Goal: Communication & Community: Participate in discussion

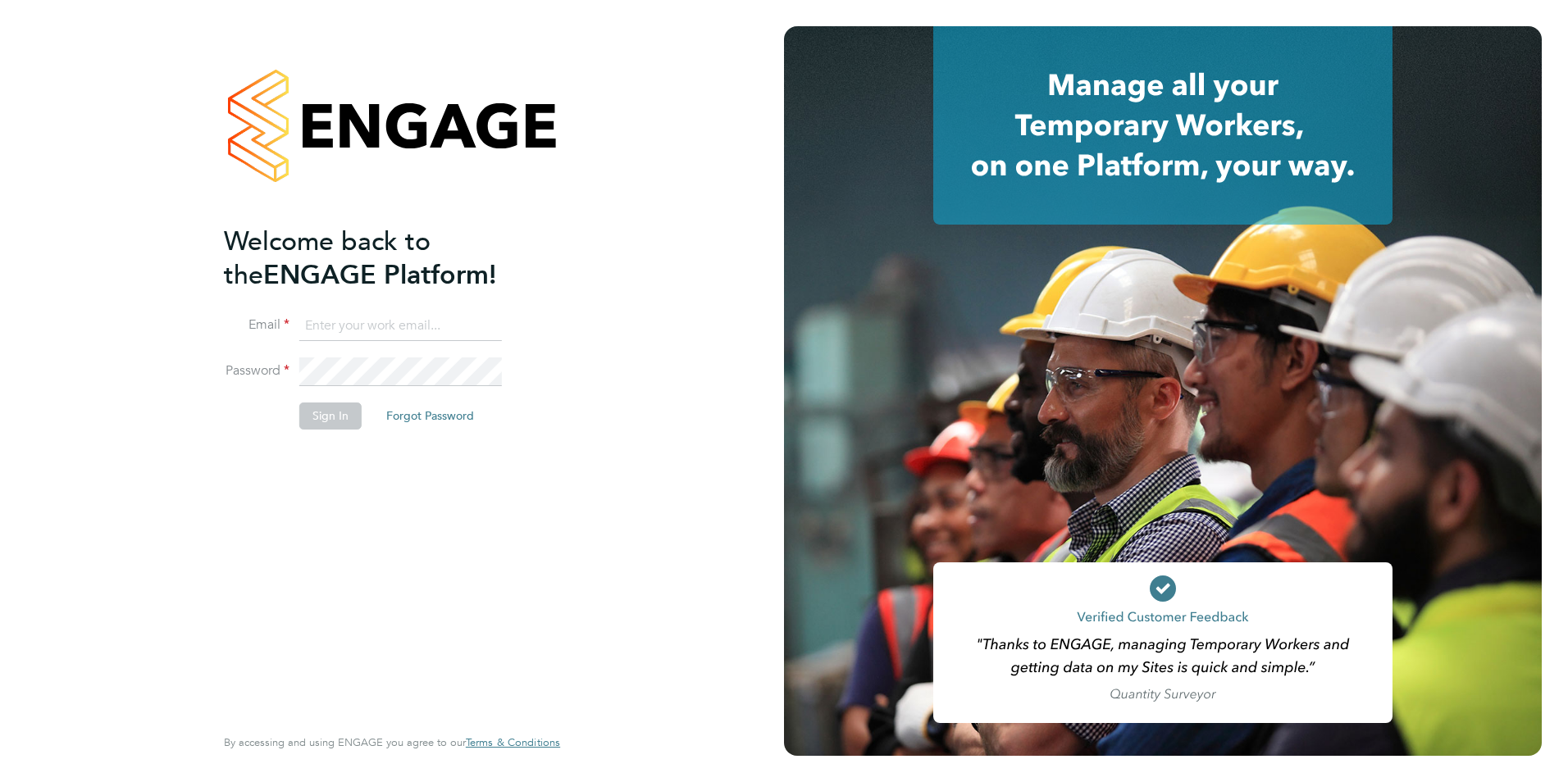
type input "Avais@Carbonrecruitment.co.uk"
click at [348, 400] on li "Password" at bounding box center [383, 380] width 320 height 46
click at [348, 405] on button "Sign In" at bounding box center [330, 416] width 62 height 27
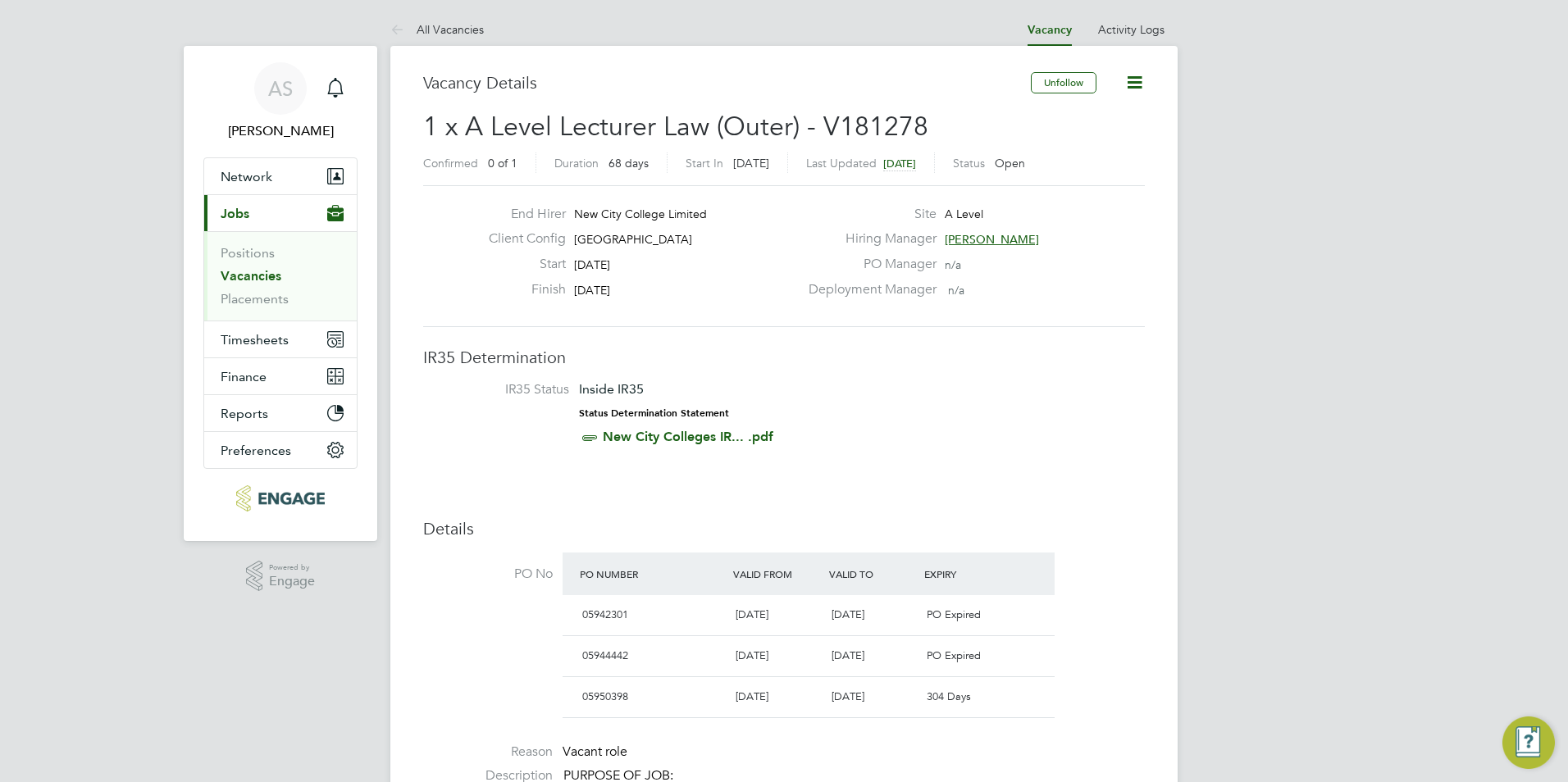
click at [272, 272] on link "Vacancies" at bounding box center [251, 276] width 61 height 16
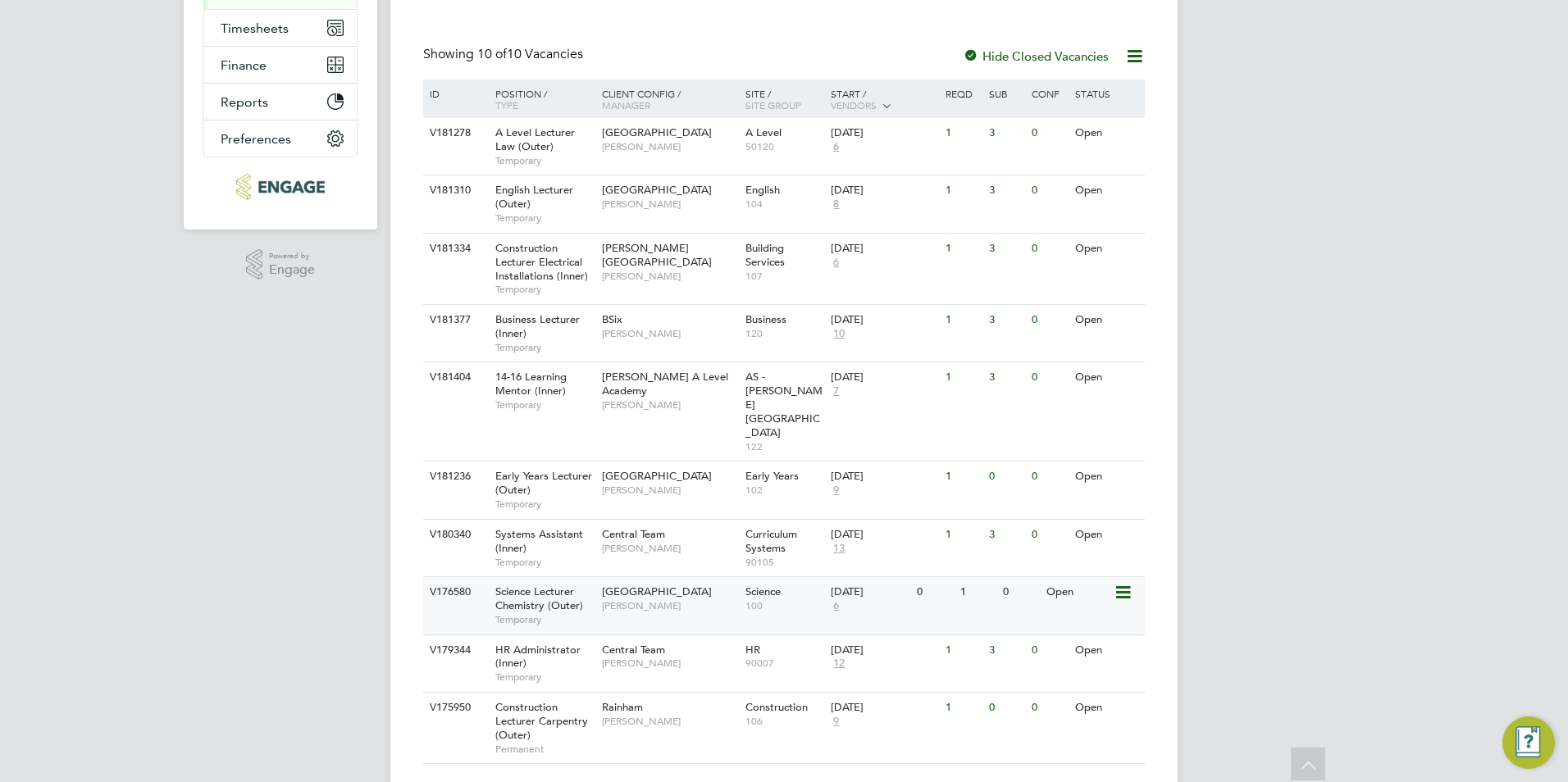
click at [655, 577] on div "Havering Sixth Form Campus Kavita Phakey" at bounding box center [670, 598] width 144 height 42
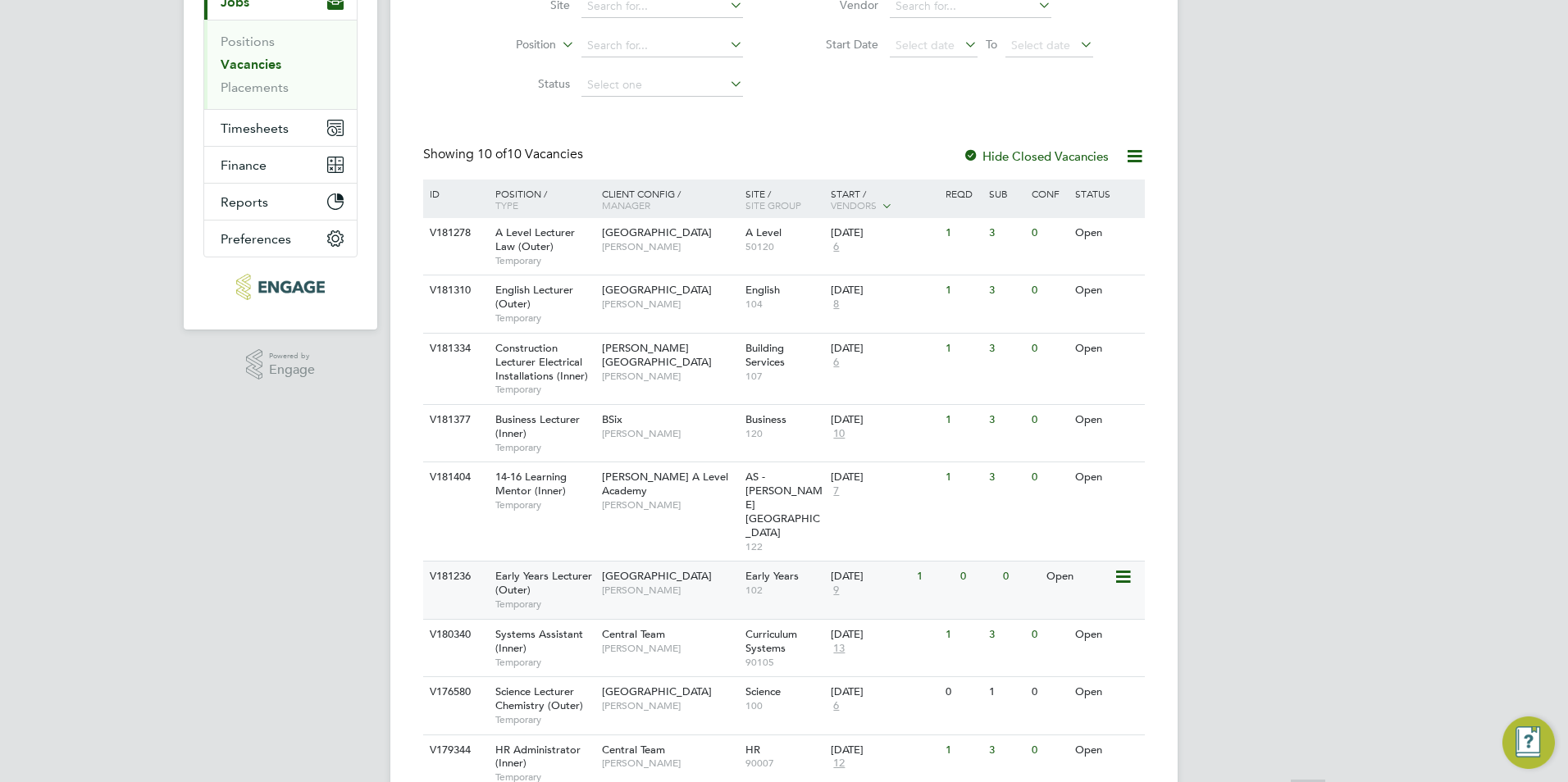
scroll to position [311, 0]
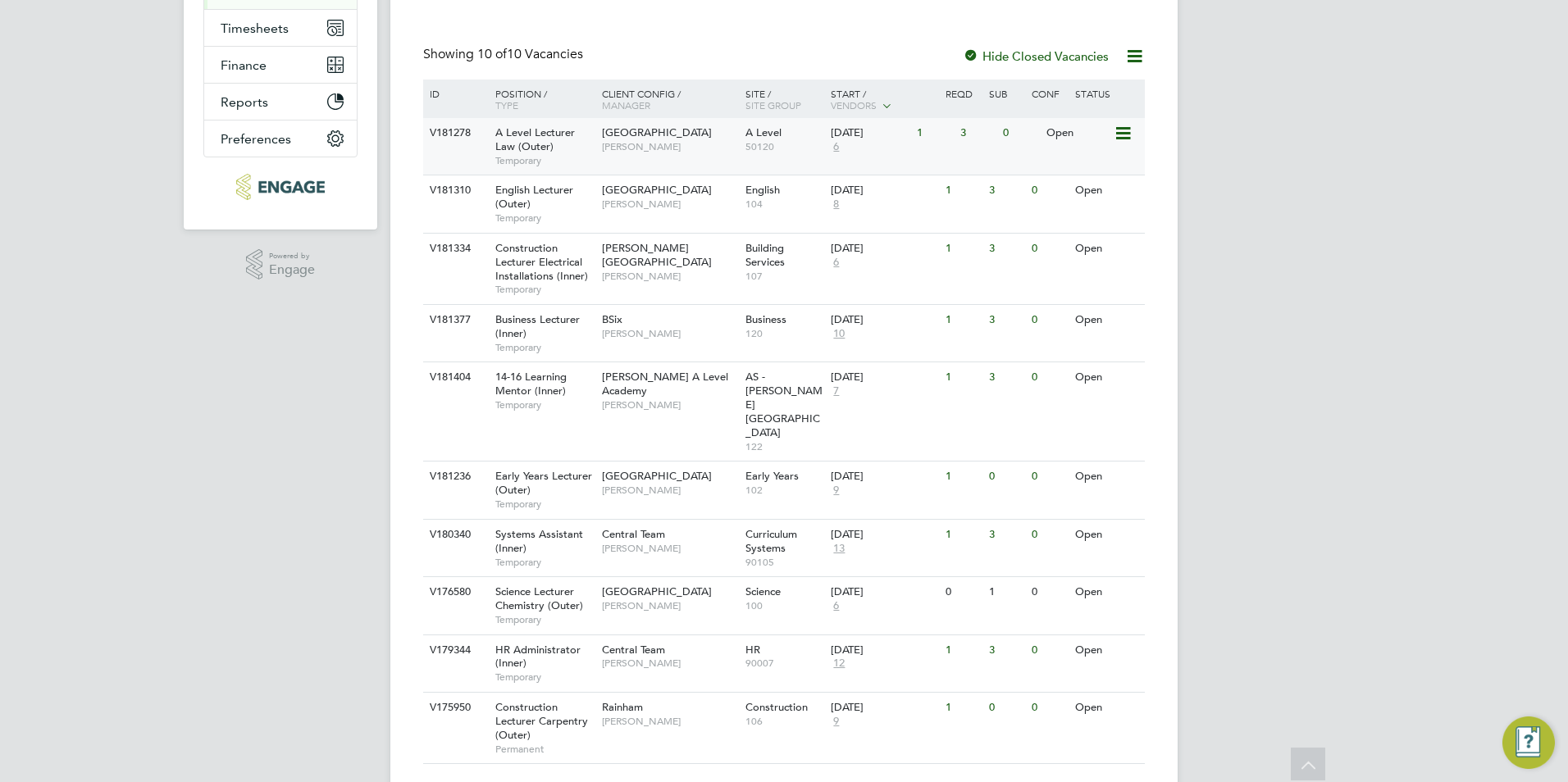
click at [660, 143] on div "Havering Sixth Form Campus Kerry Baker" at bounding box center [670, 139] width 144 height 42
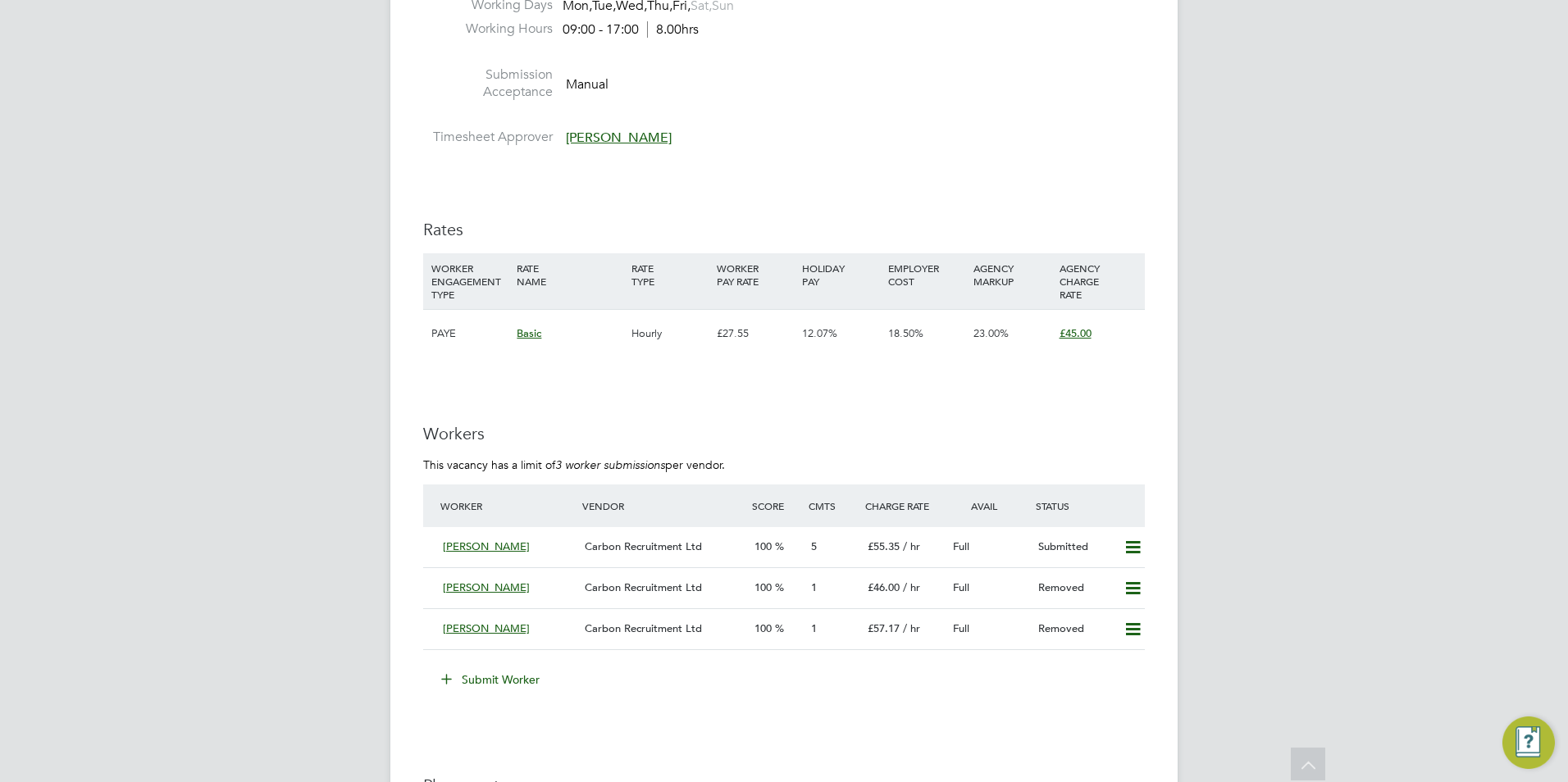
scroll to position [2706, 0]
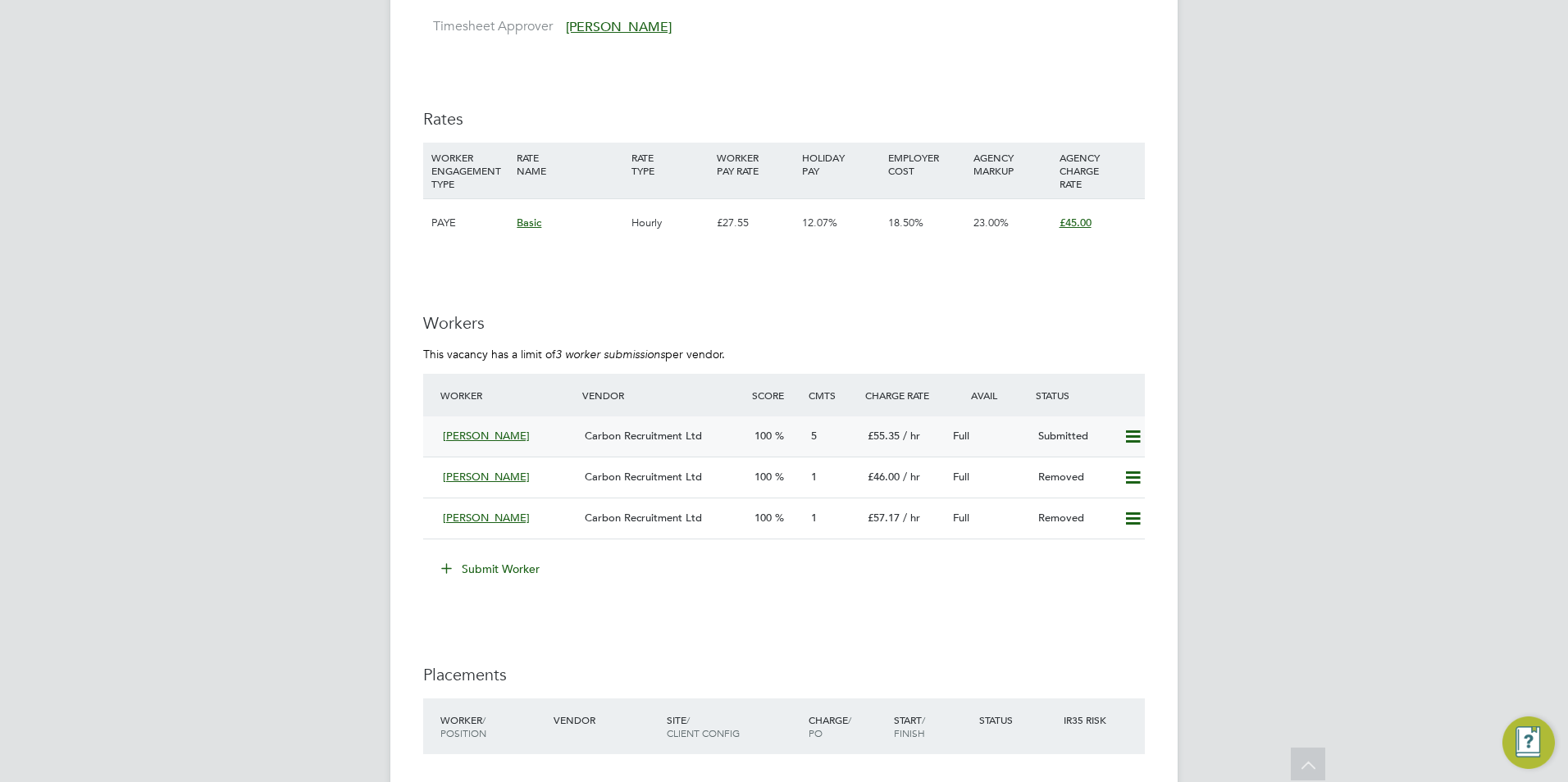
click at [770, 443] on span "100" at bounding box center [762, 436] width 17 height 14
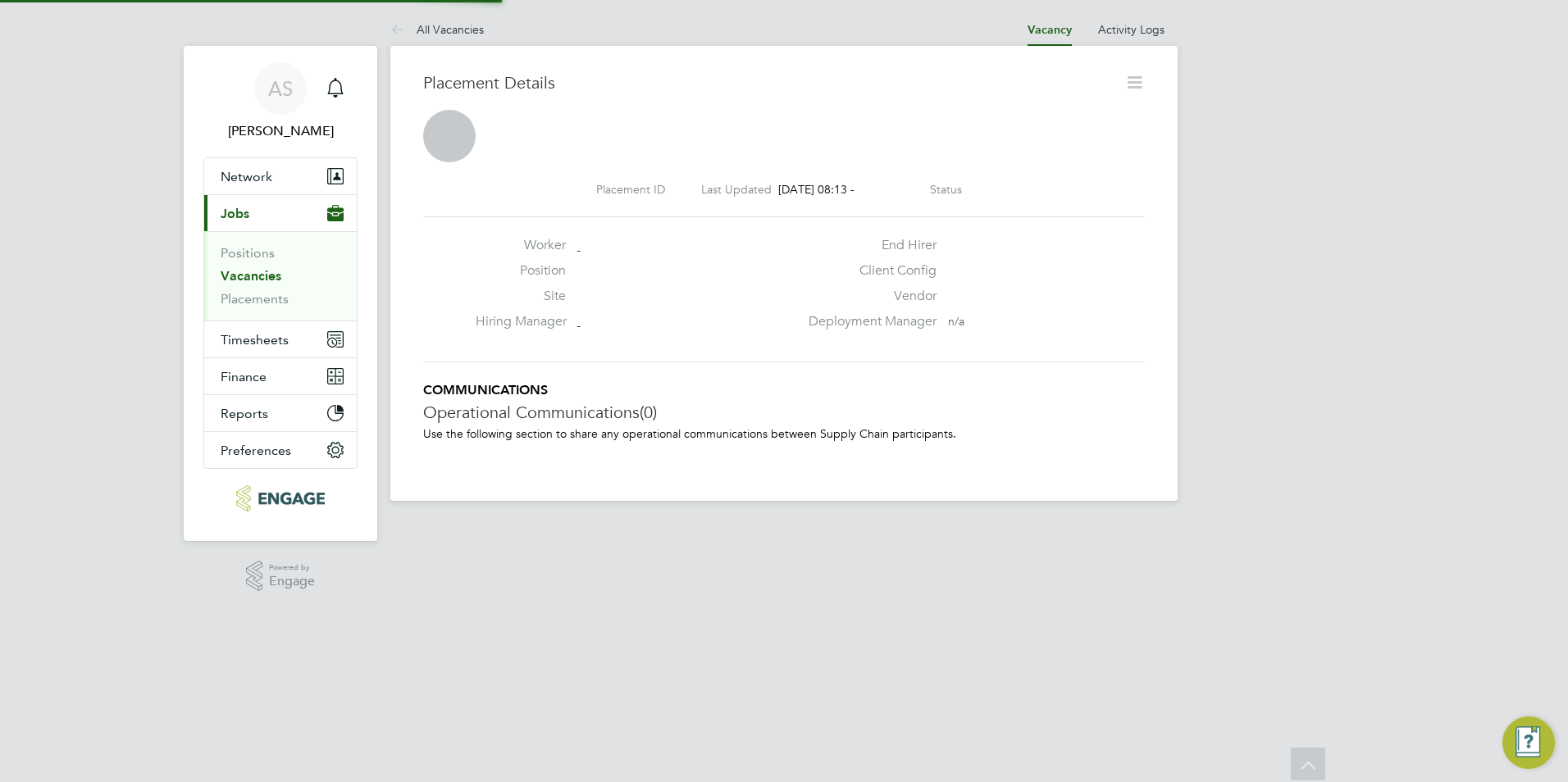
scroll to position [16, 41]
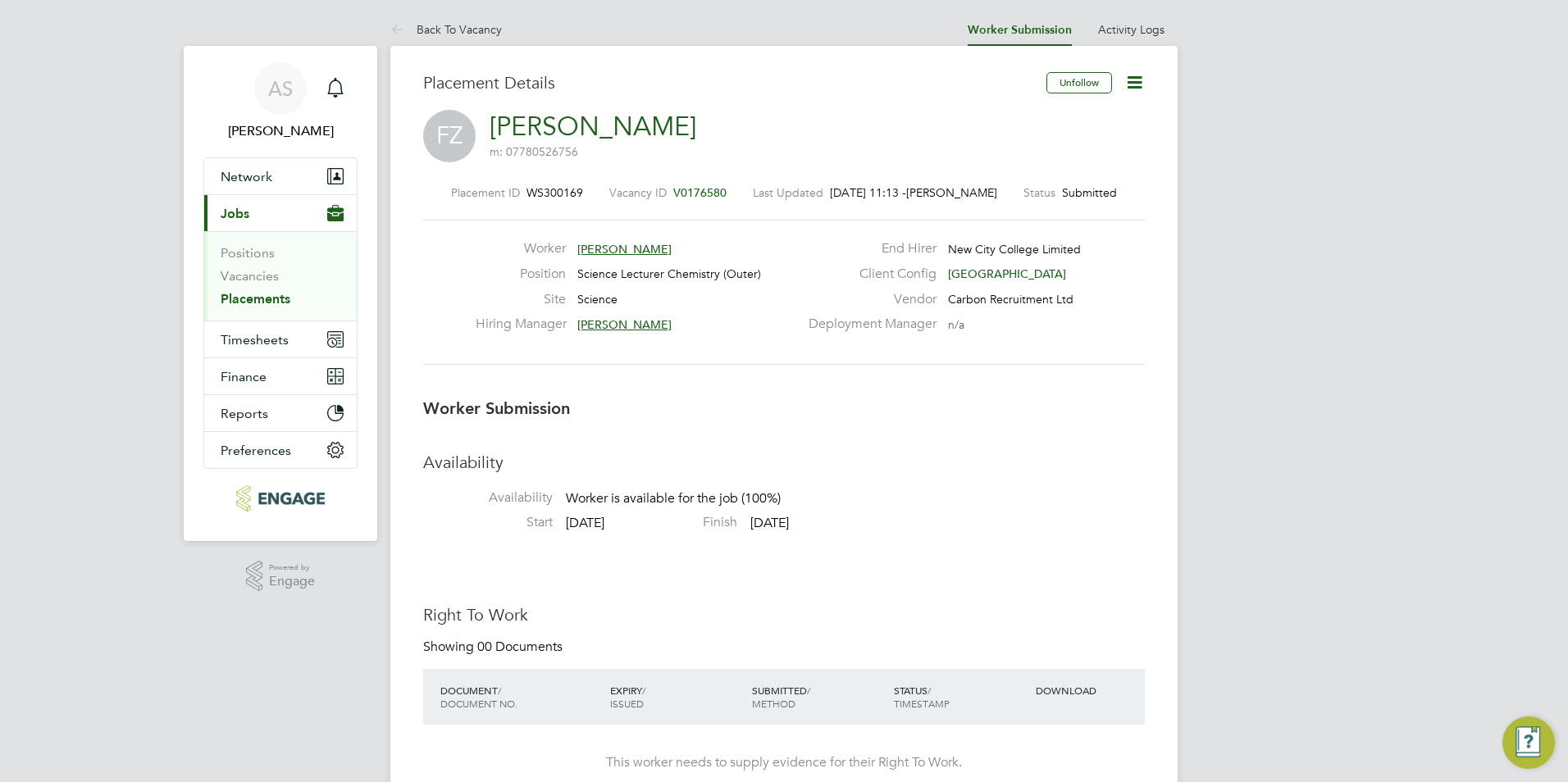
click at [256, 266] on li "Positions" at bounding box center [282, 256] width 123 height 23
click at [255, 271] on link "Vacancies" at bounding box center [249, 276] width 58 height 16
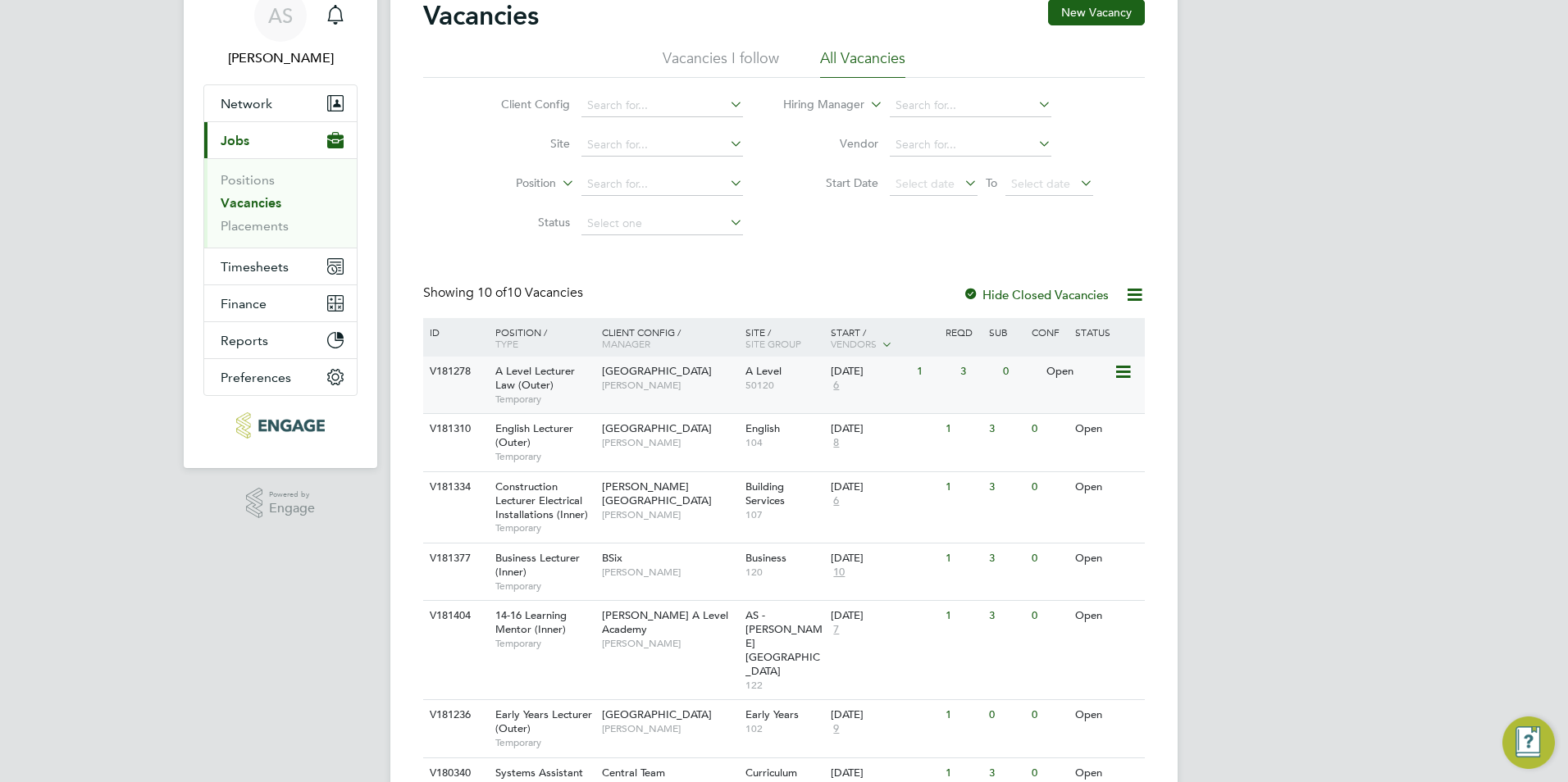
scroll to position [164, 0]
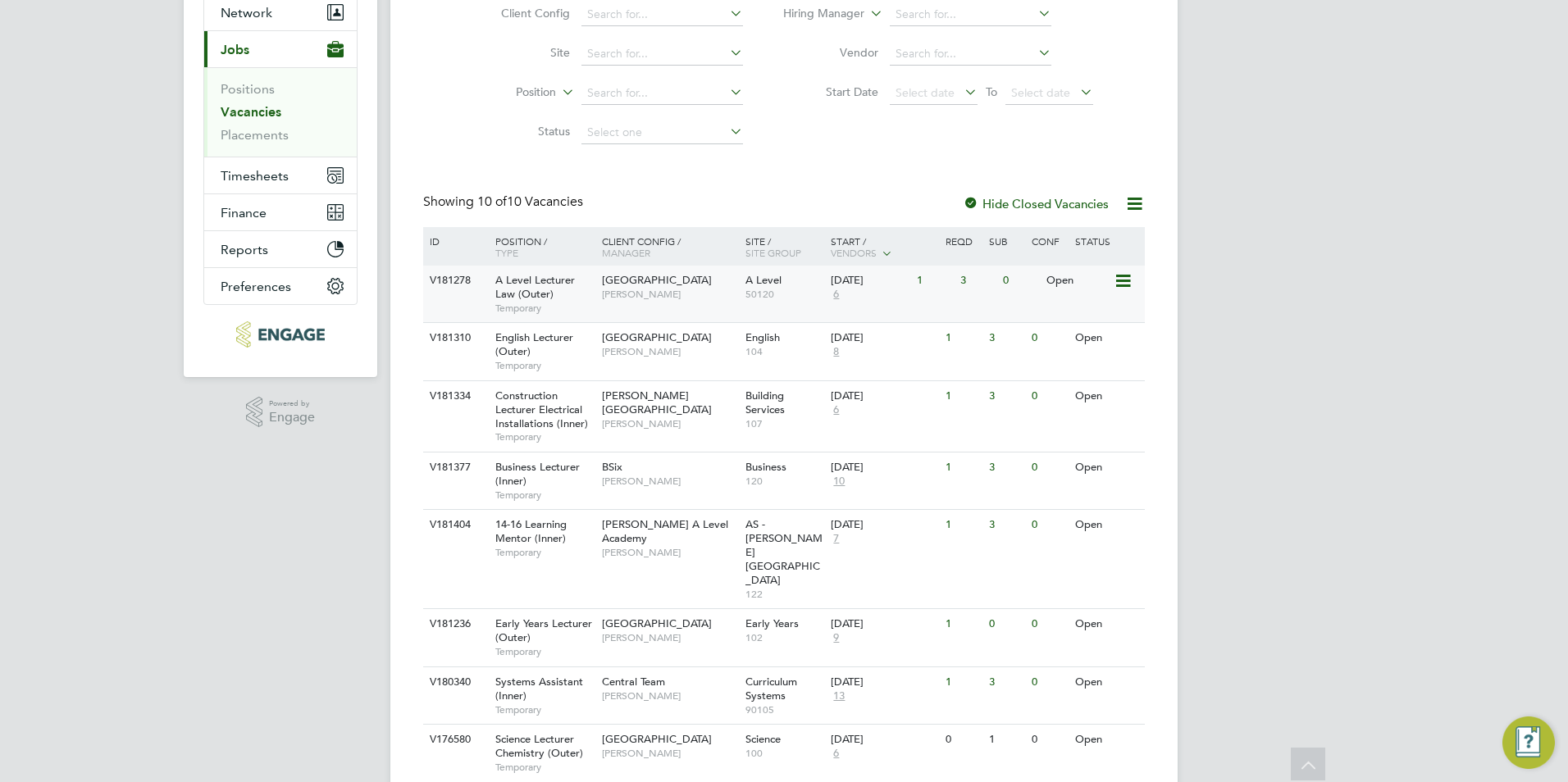
click at [642, 291] on div "Havering Sixth Form Campus Kerry Baker" at bounding box center [670, 287] width 144 height 42
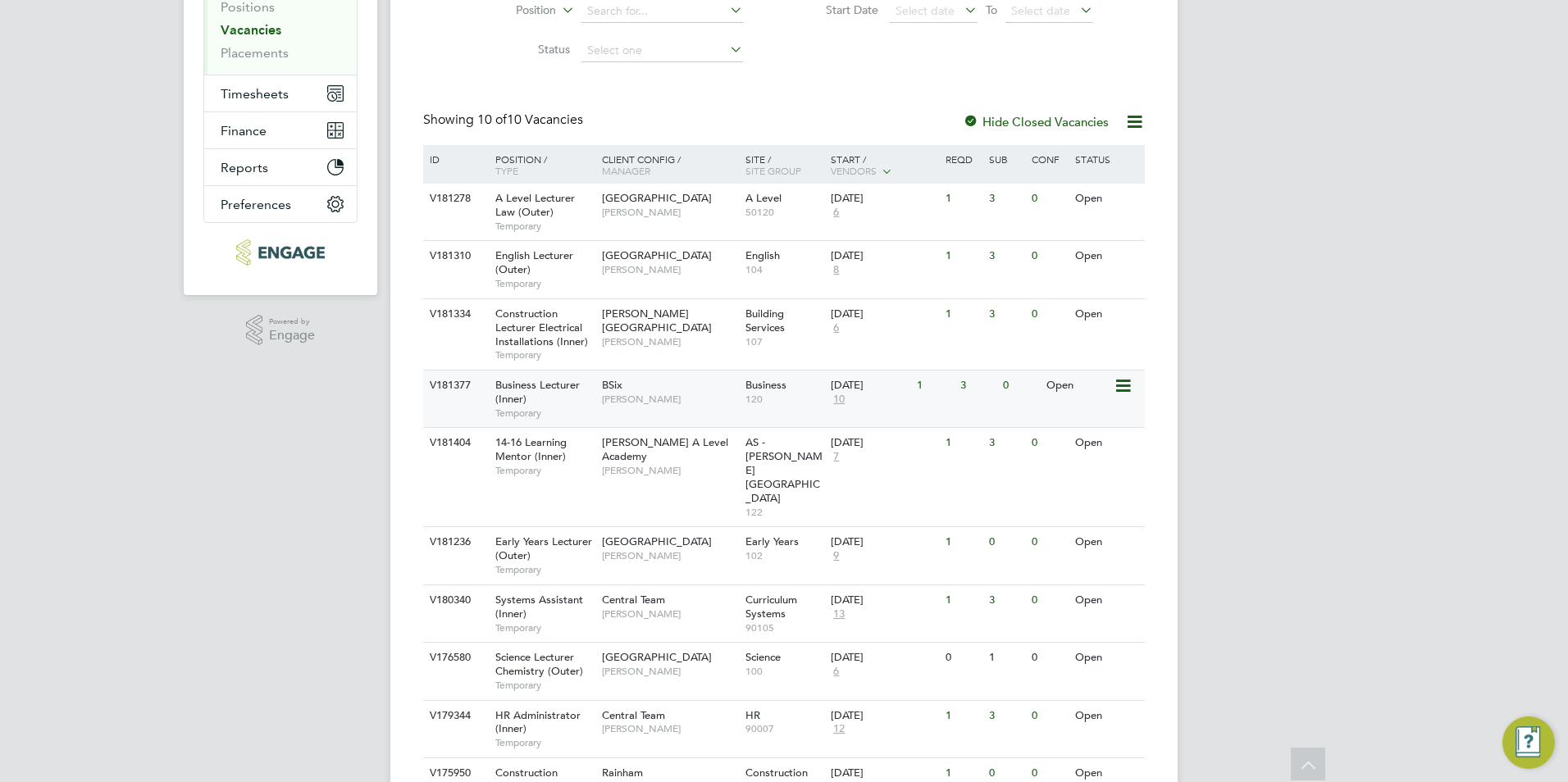
scroll to position [311, 0]
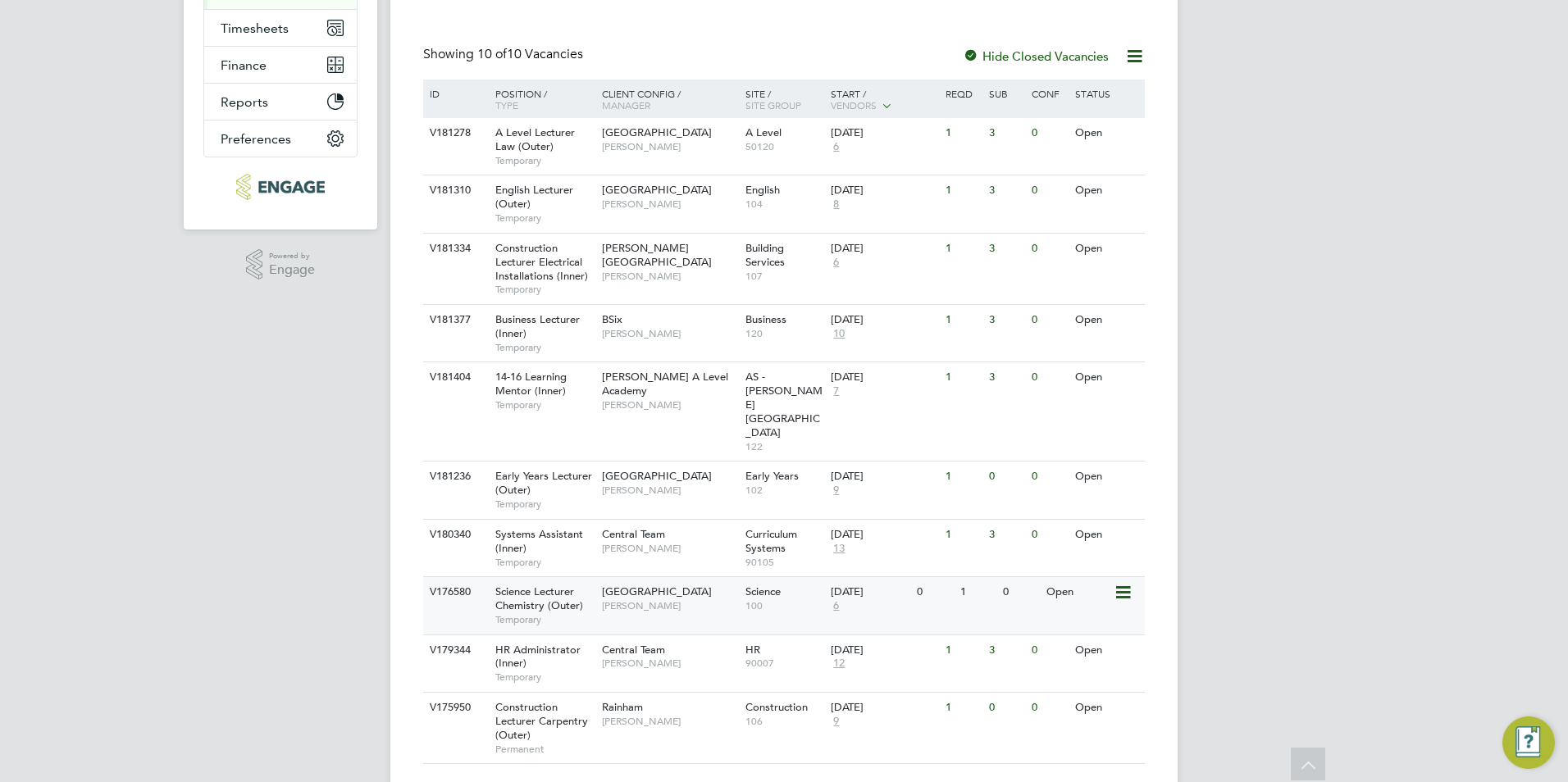
click at [629, 585] on span "[GEOGRAPHIC_DATA]" at bounding box center [657, 592] width 110 height 14
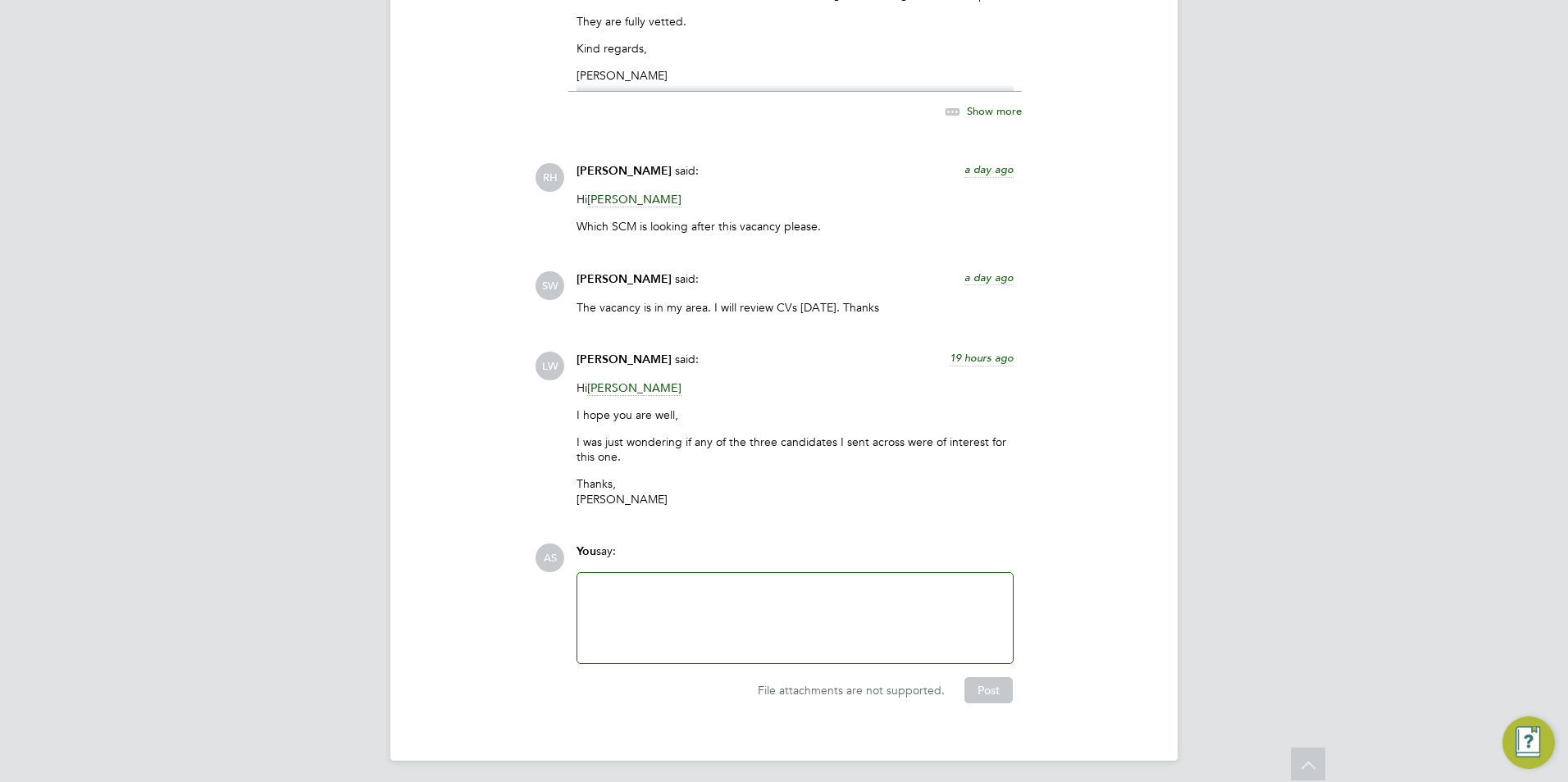
click at [631, 611] on div at bounding box center [795, 619] width 416 height 71
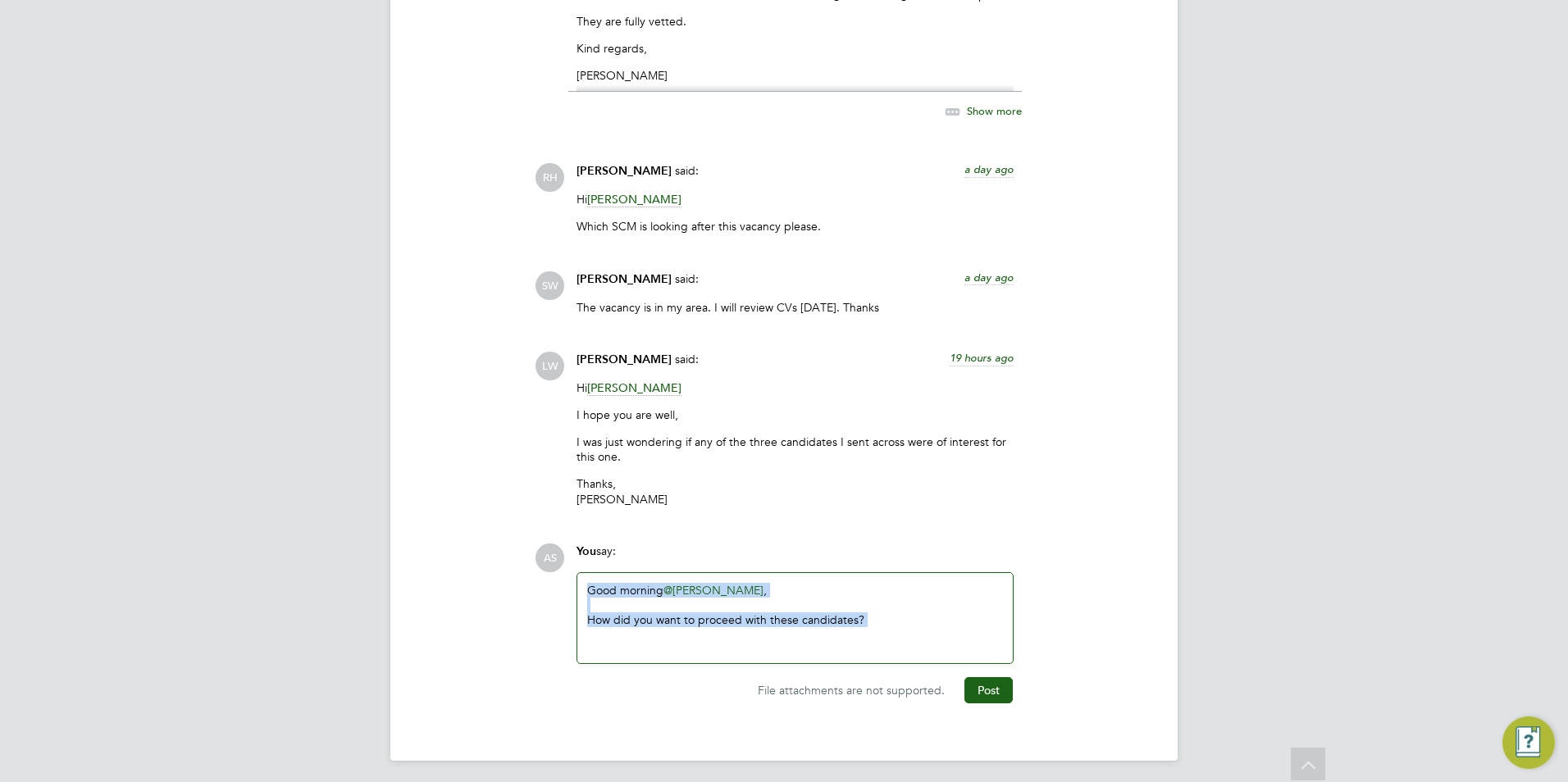
drag, startPoint x: 903, startPoint y: 620, endPoint x: 486, endPoint y: 571, distance: 419.9
click at [486, 571] on div "COMMUNICATIONS Operational Communications (5) Use the following section to shar…" at bounding box center [784, 169] width 722 height 1068
copy div "Good morning @Silka Warrick-Akerele ​ , How did you want to proceed with these …"
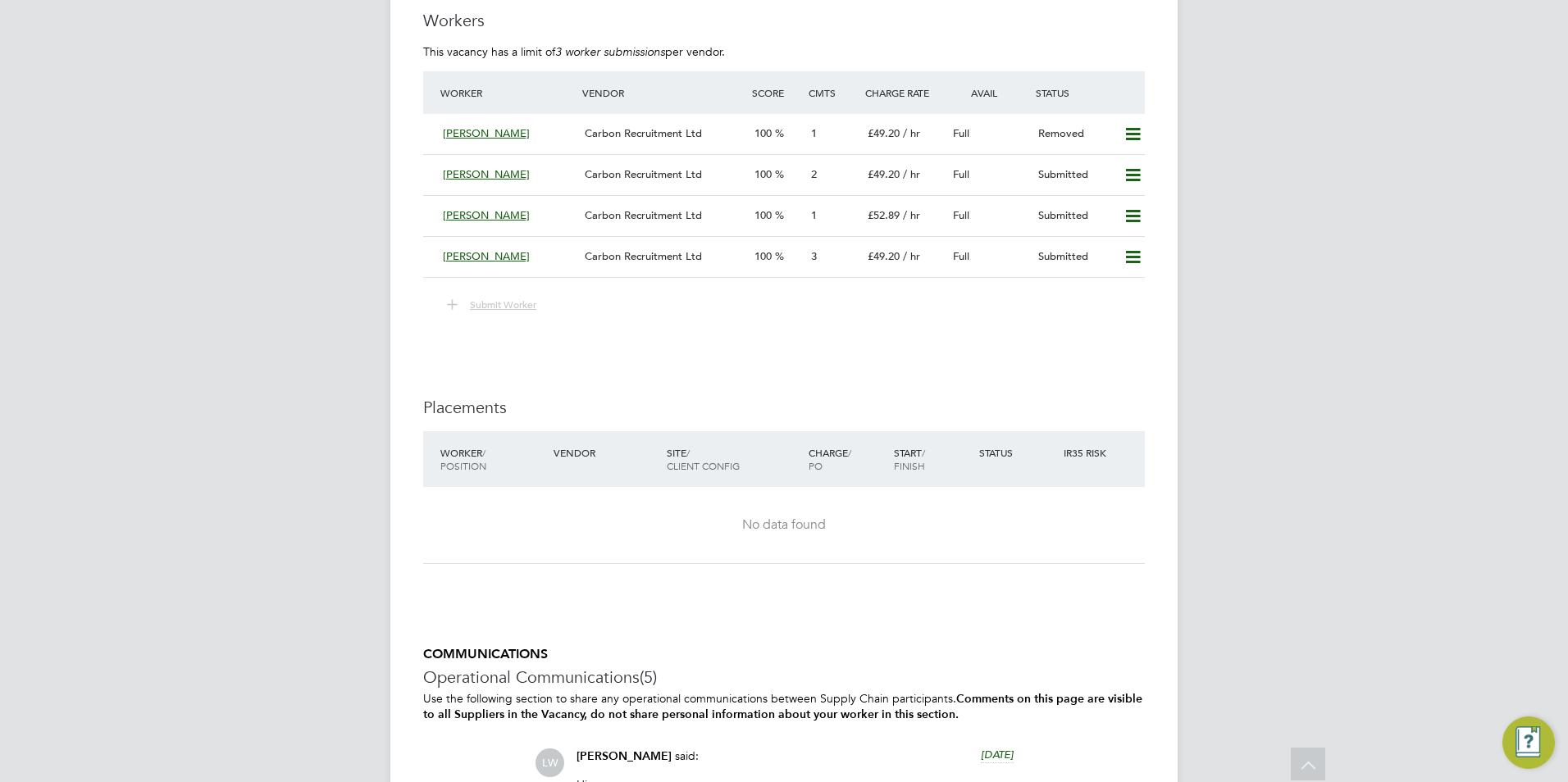
scroll to position [2429, 0]
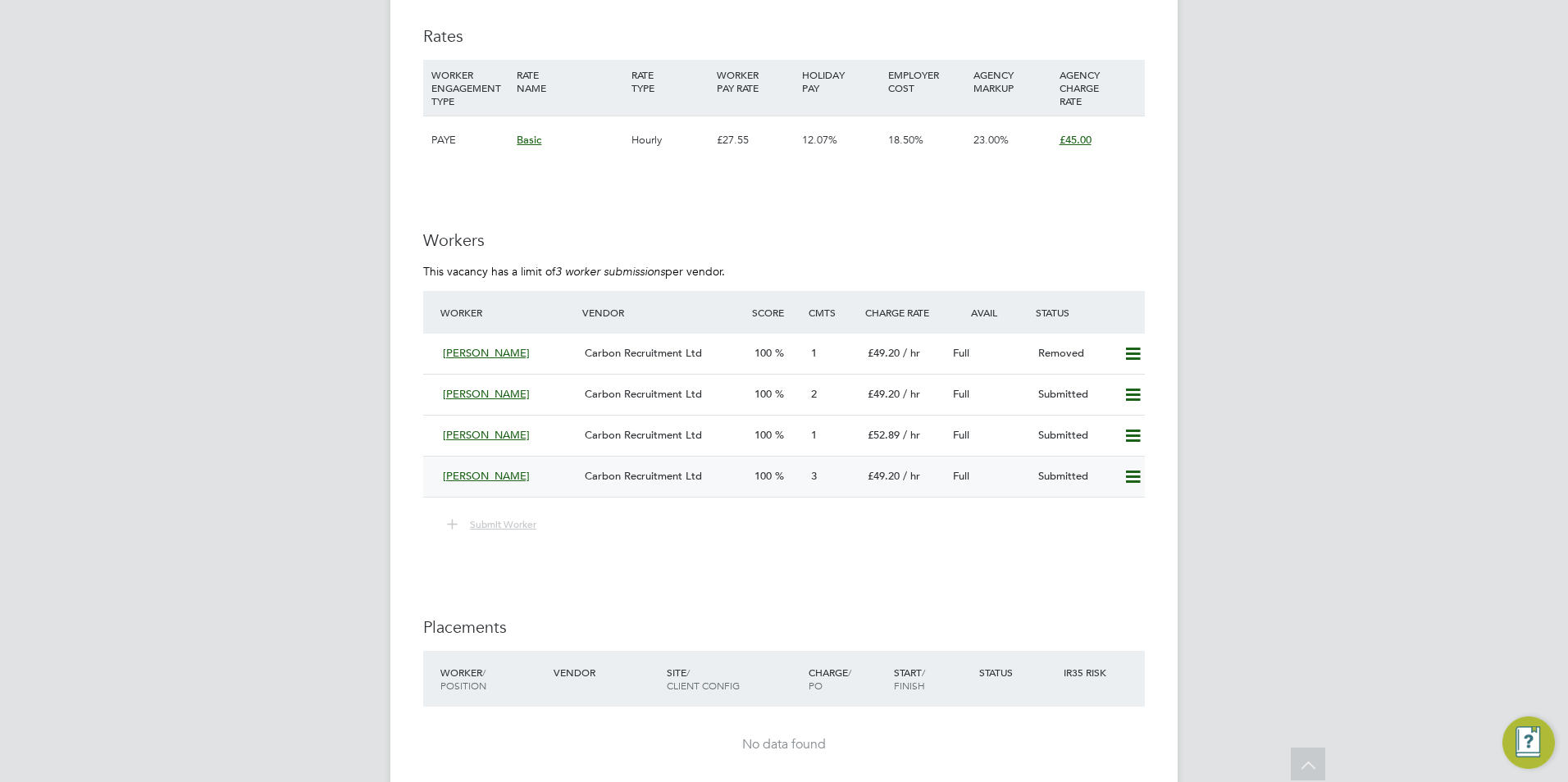
click at [650, 481] on span "Carbon Recruitment Ltd" at bounding box center [643, 476] width 117 height 14
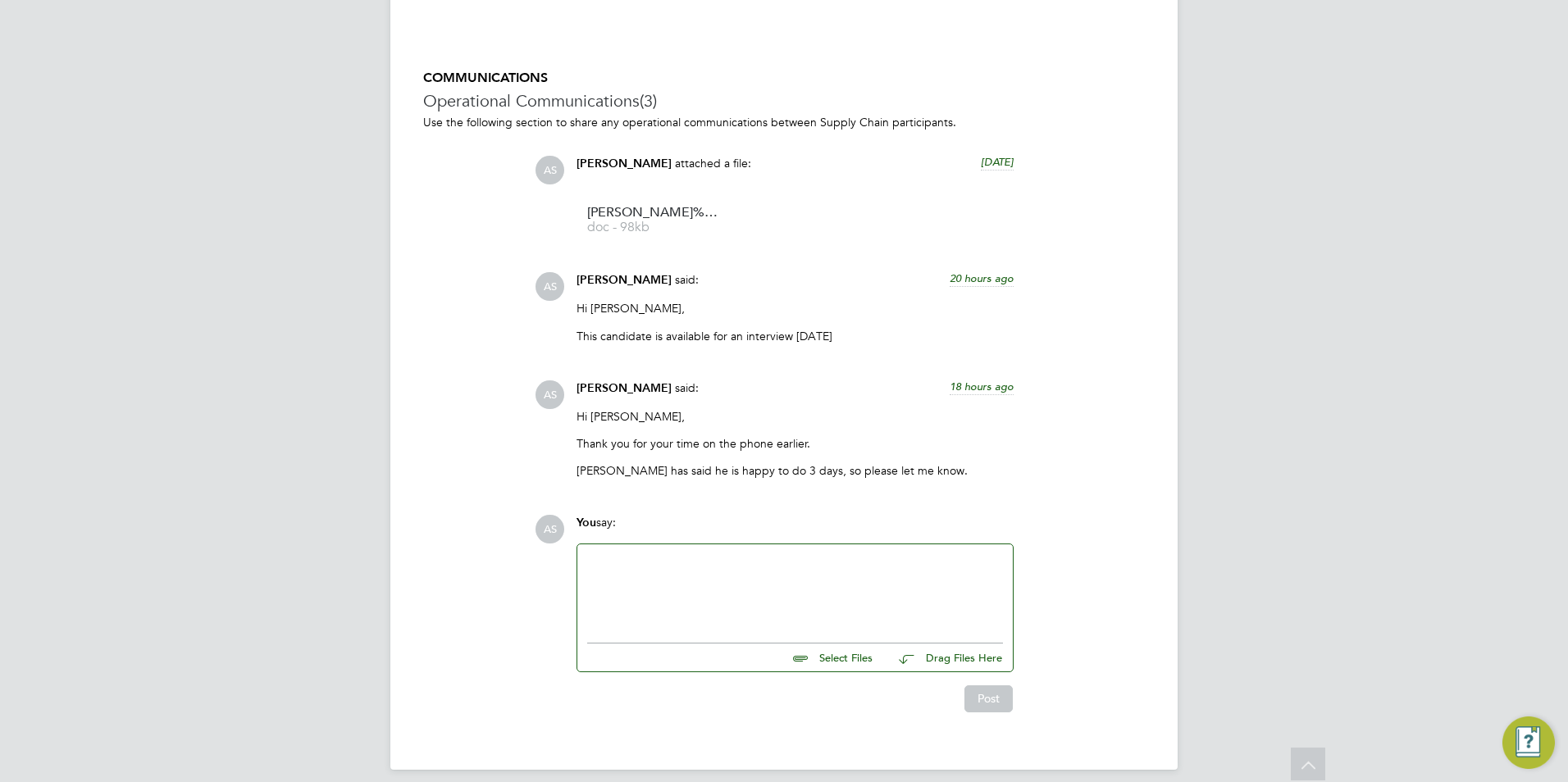
paste div
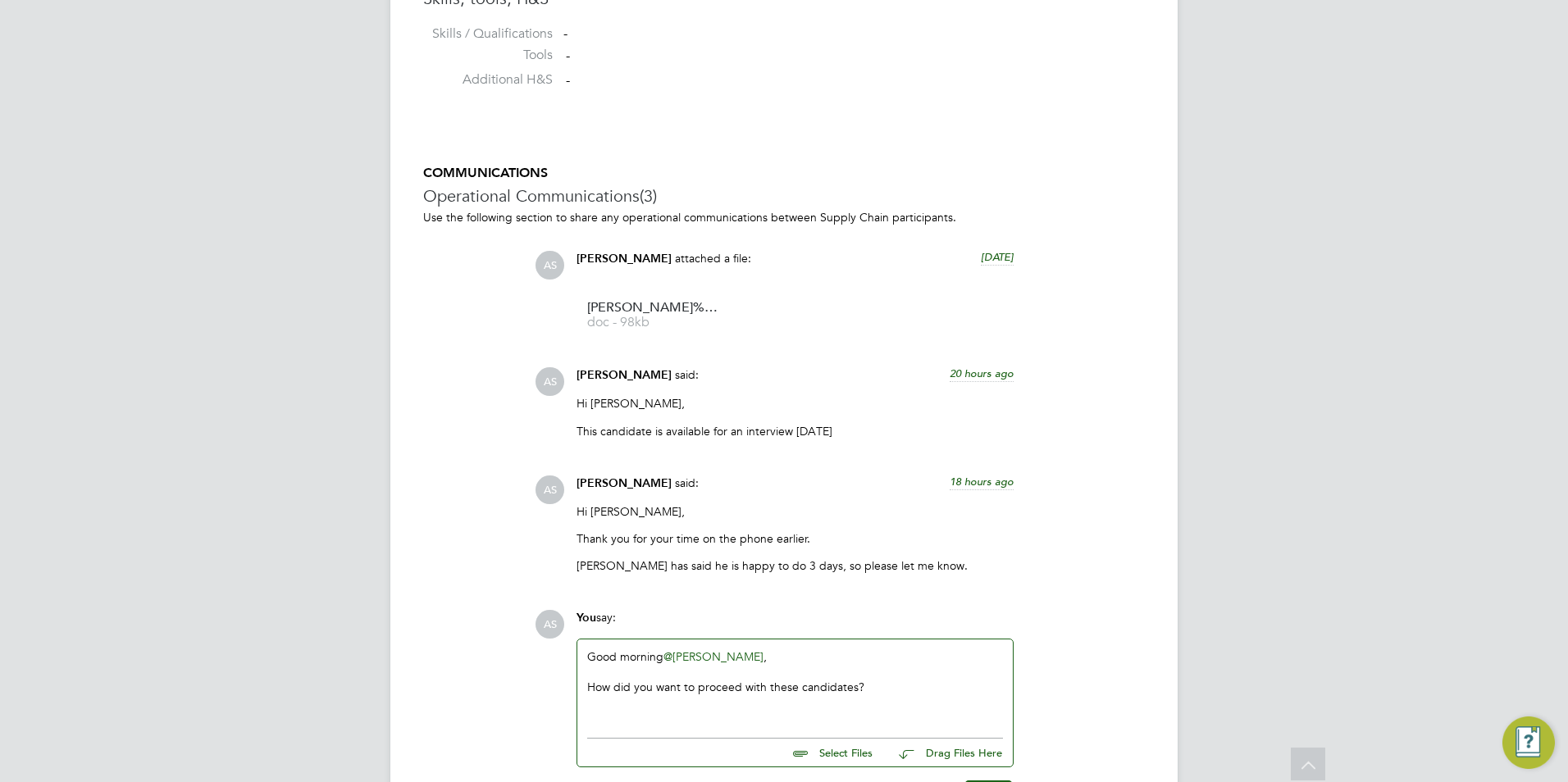
scroll to position [1471, 0]
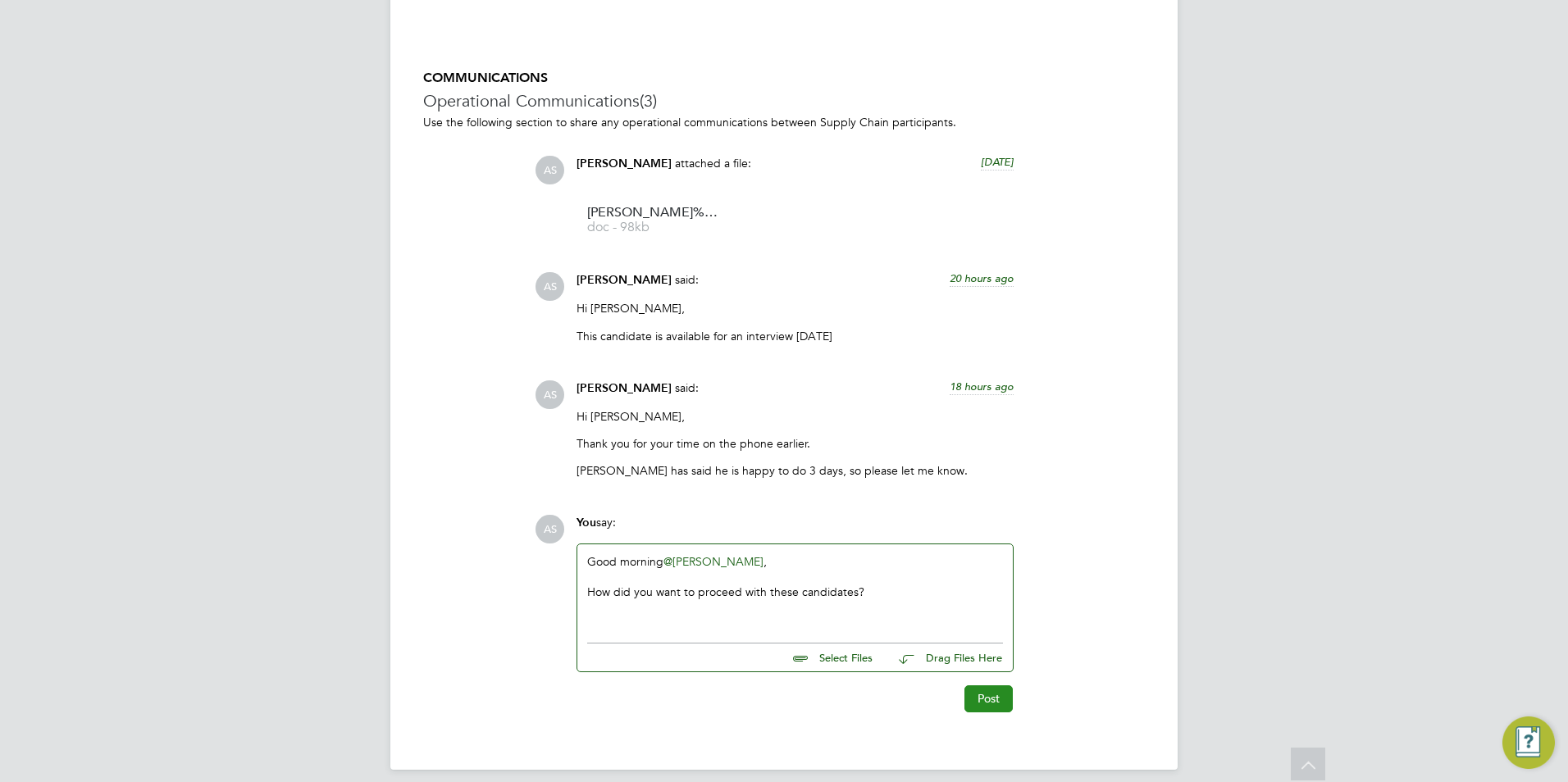
click at [991, 685] on button "Post" at bounding box center [988, 698] width 48 height 27
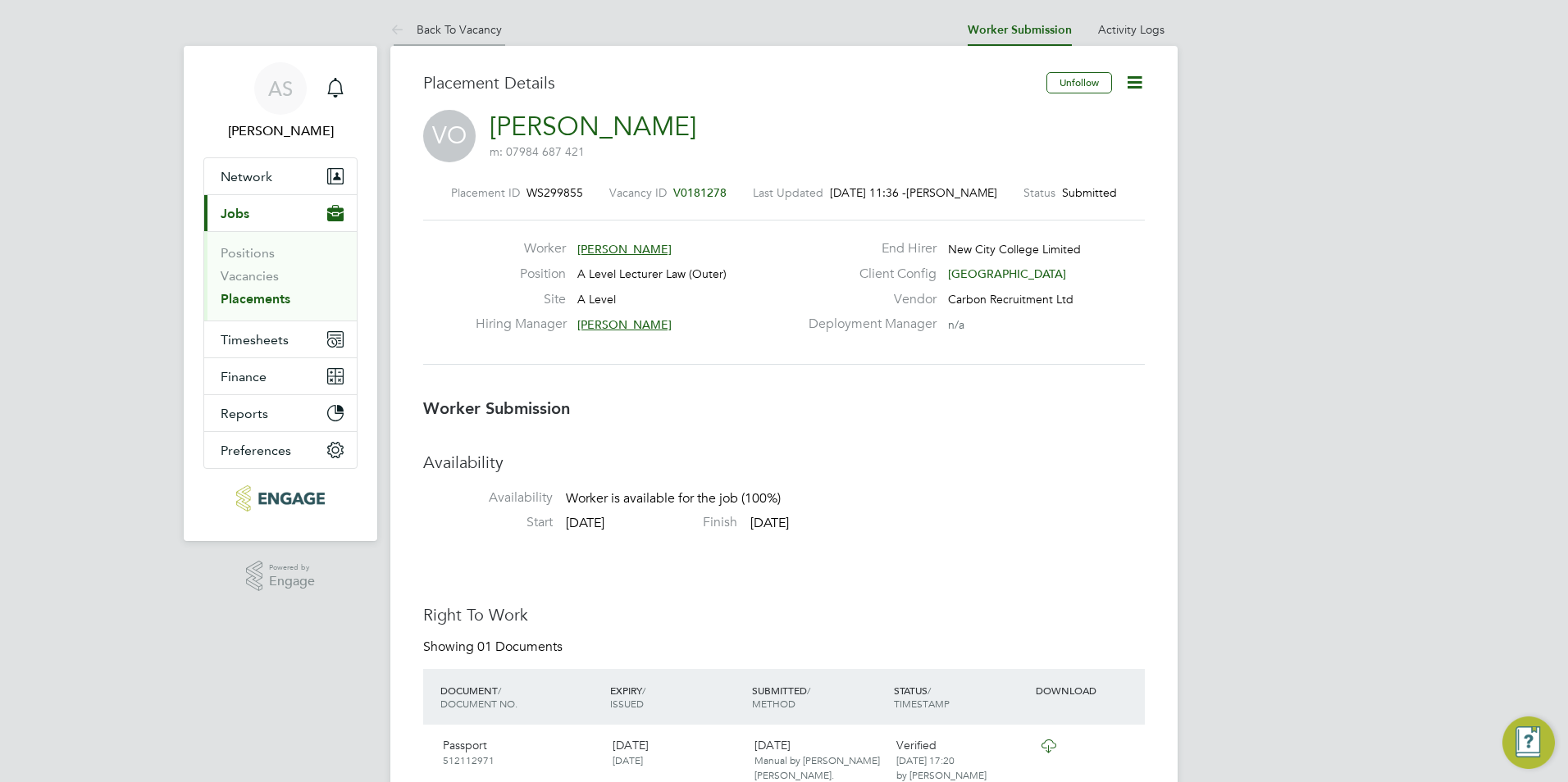
click at [480, 31] on link "Back To Vacancy" at bounding box center [445, 29] width 111 height 15
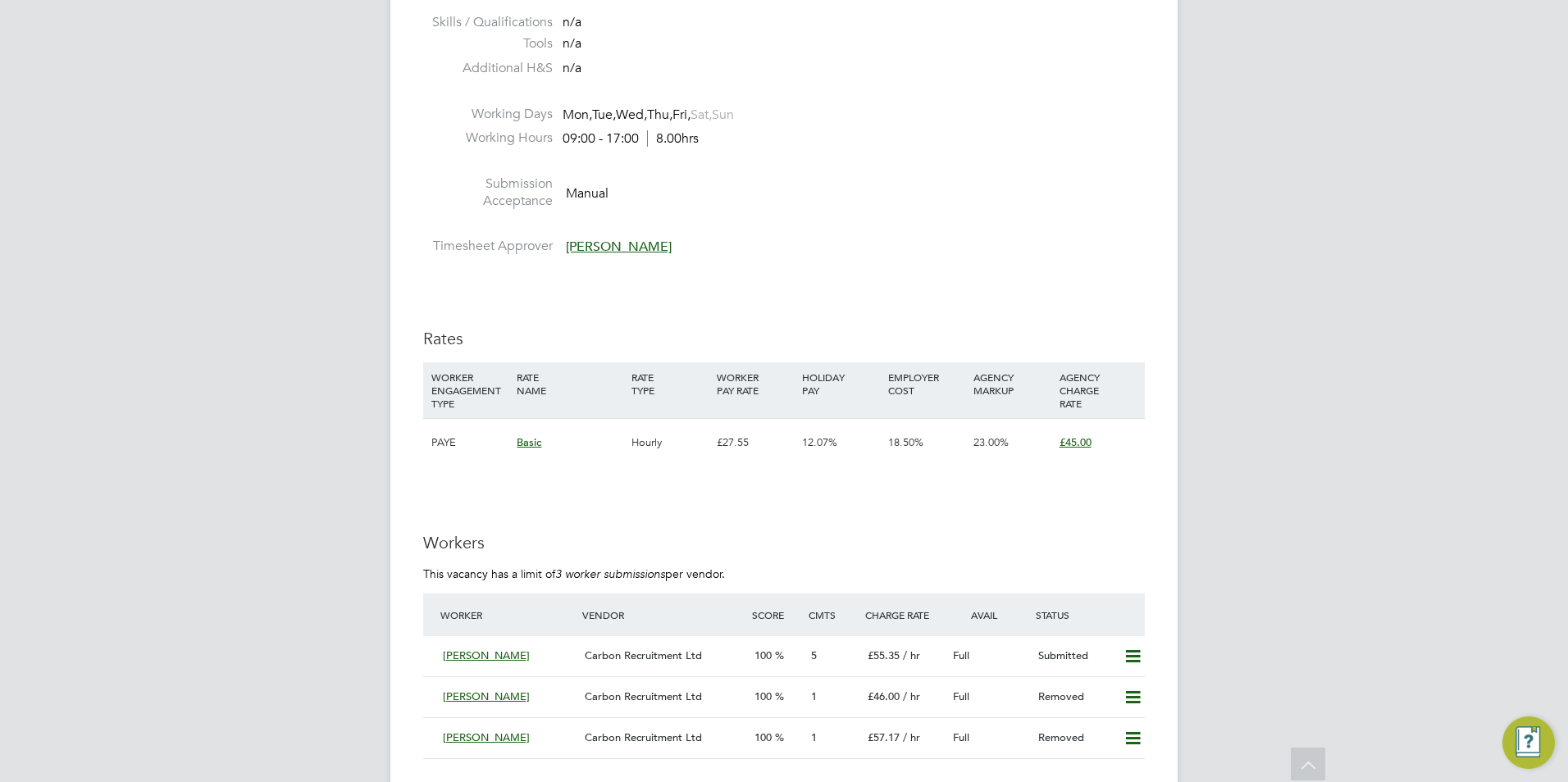
scroll to position [2569, 0]
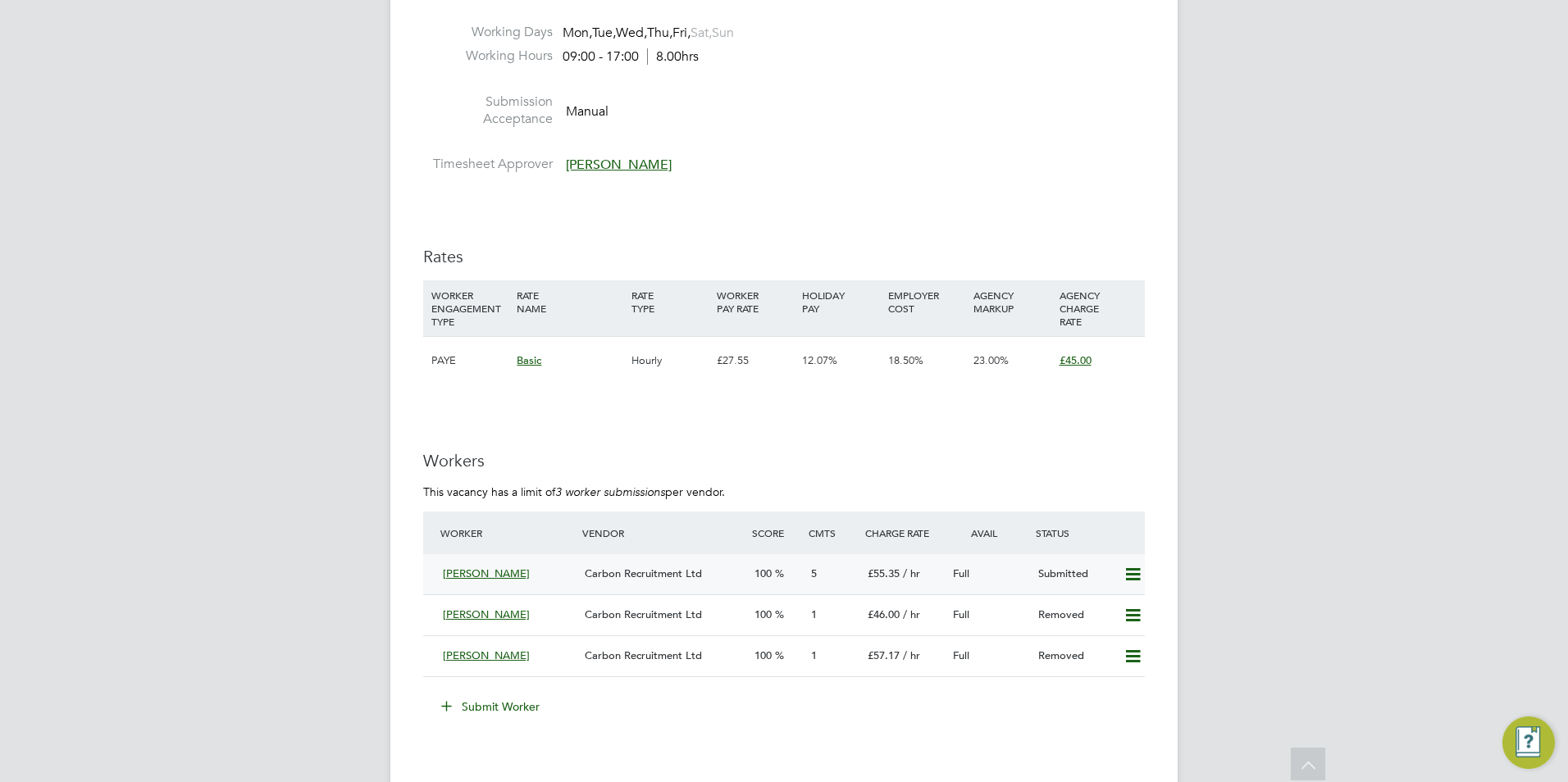
click at [682, 588] on div "Carbon Recruitment Ltd" at bounding box center [663, 574] width 169 height 27
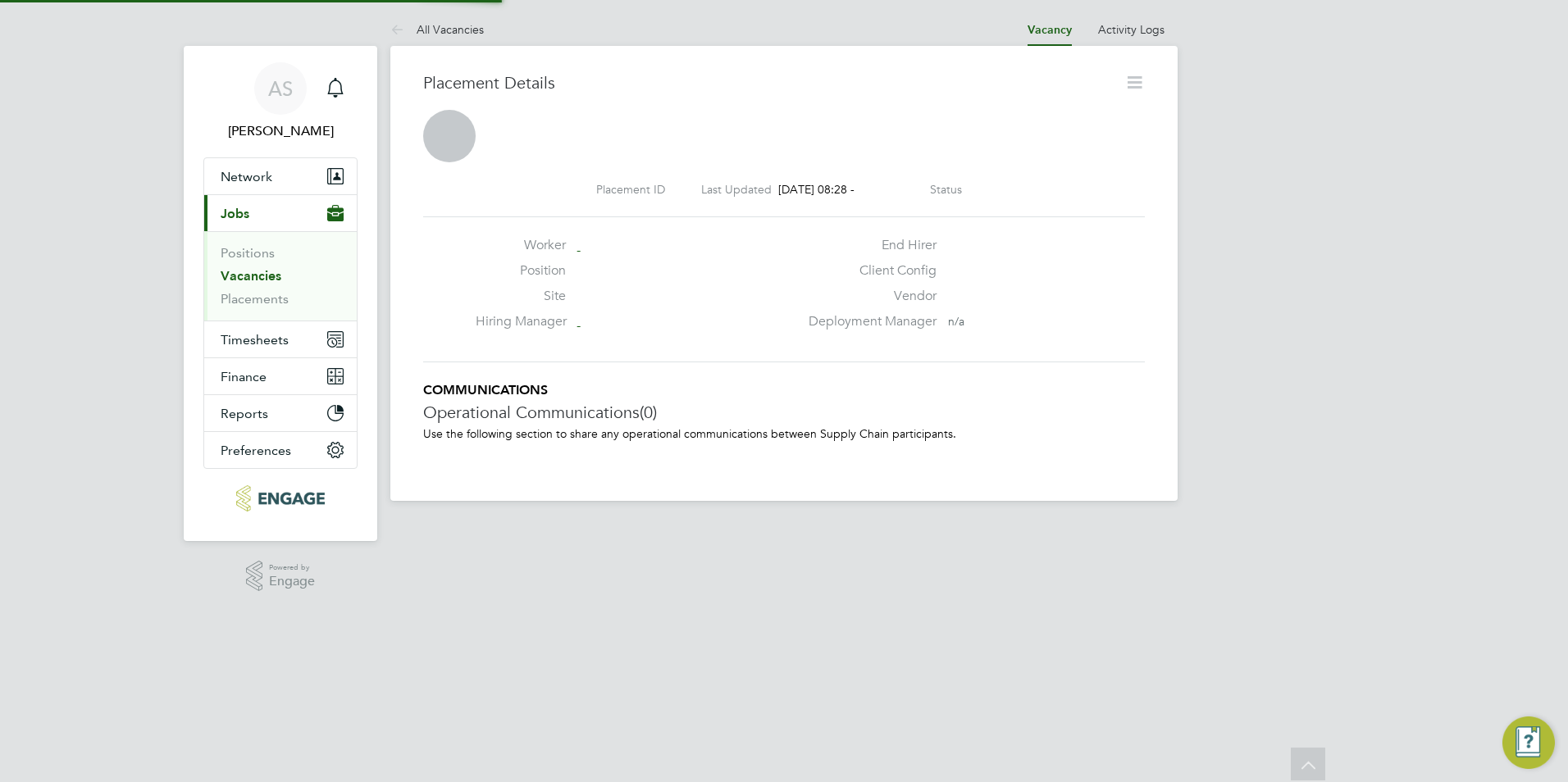
scroll to position [16, 241]
